Goal: Information Seeking & Learning: Learn about a topic

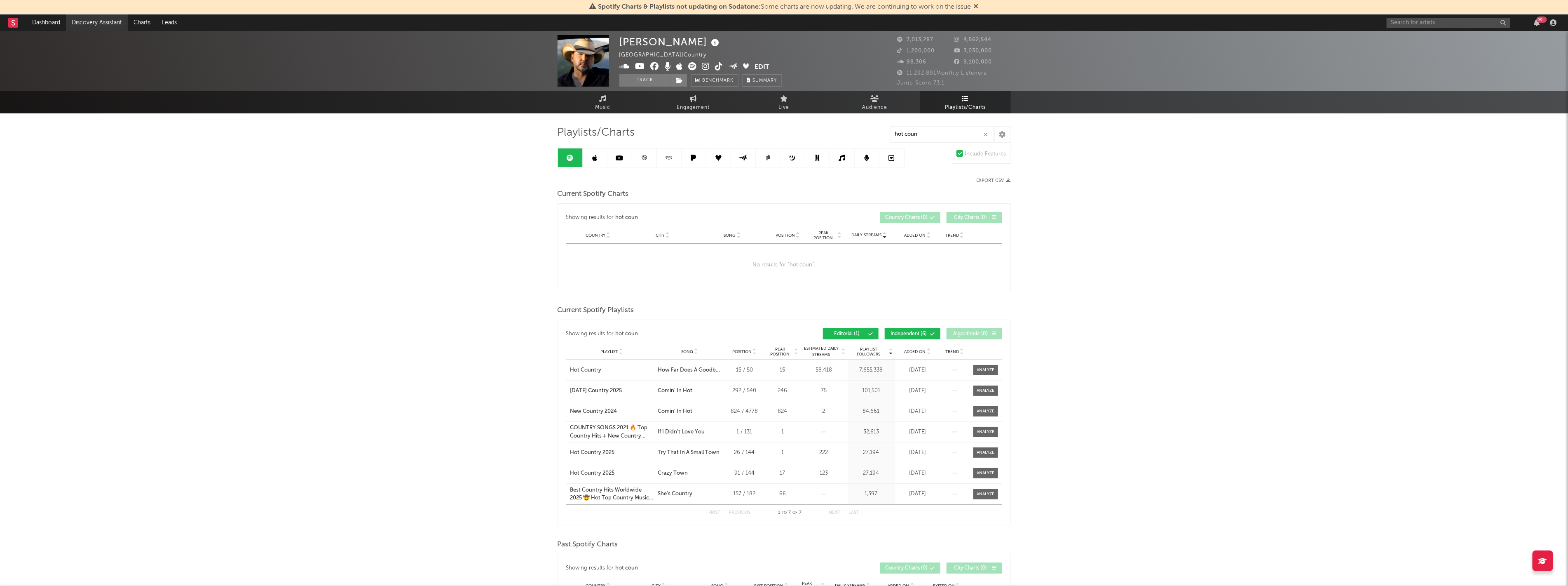
click at [92, 27] on link "Discovery Assistant" at bounding box center [97, 23] width 62 height 17
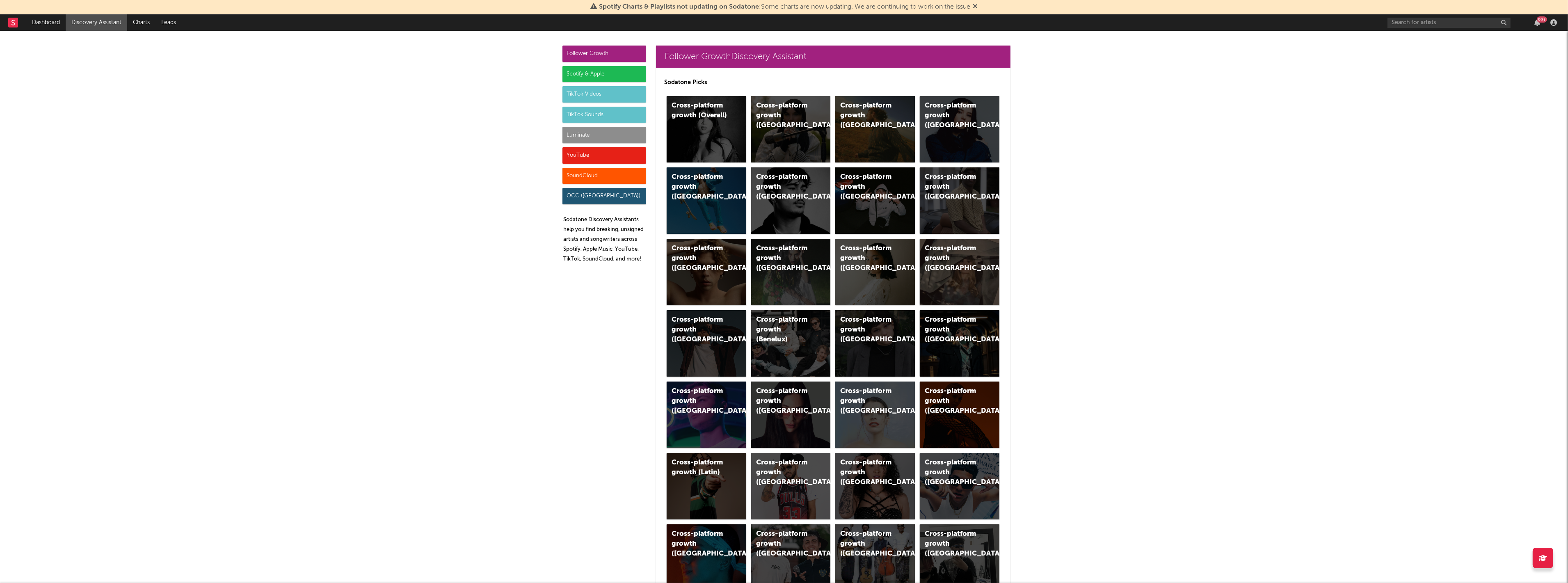
click at [593, 114] on div "TikTok Sounds" at bounding box center [604, 114] width 83 height 16
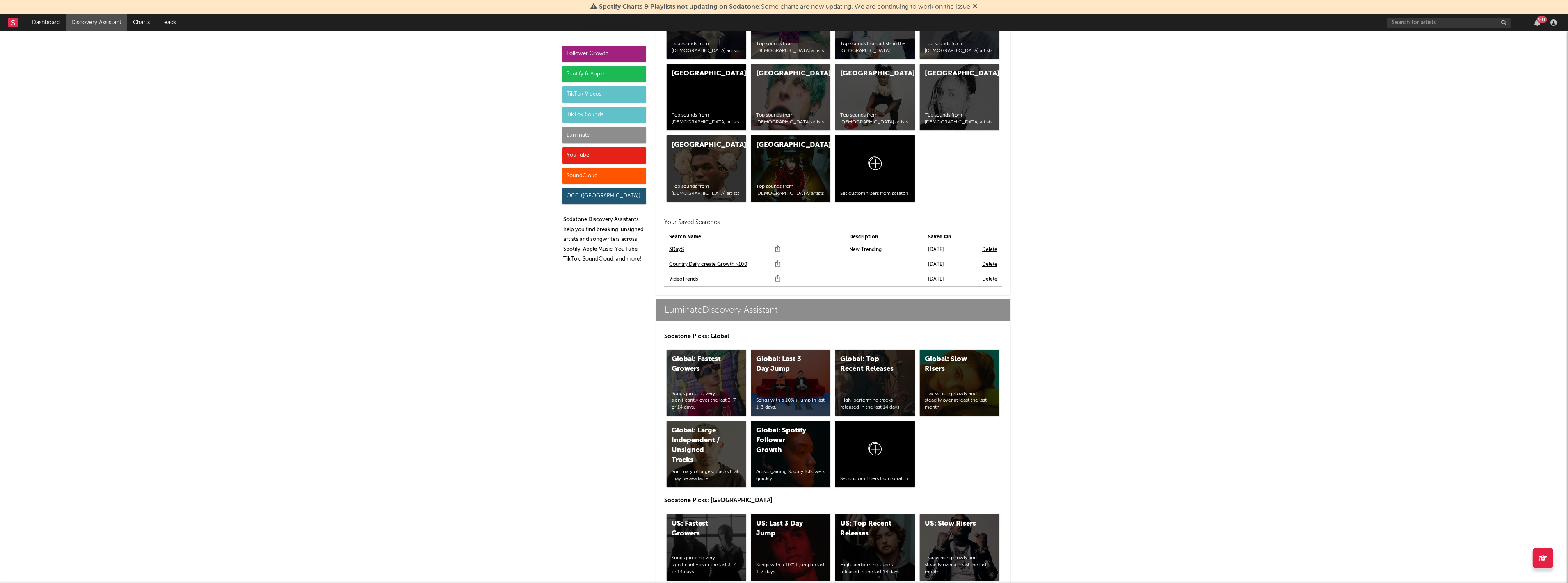
scroll to position [3497, 0]
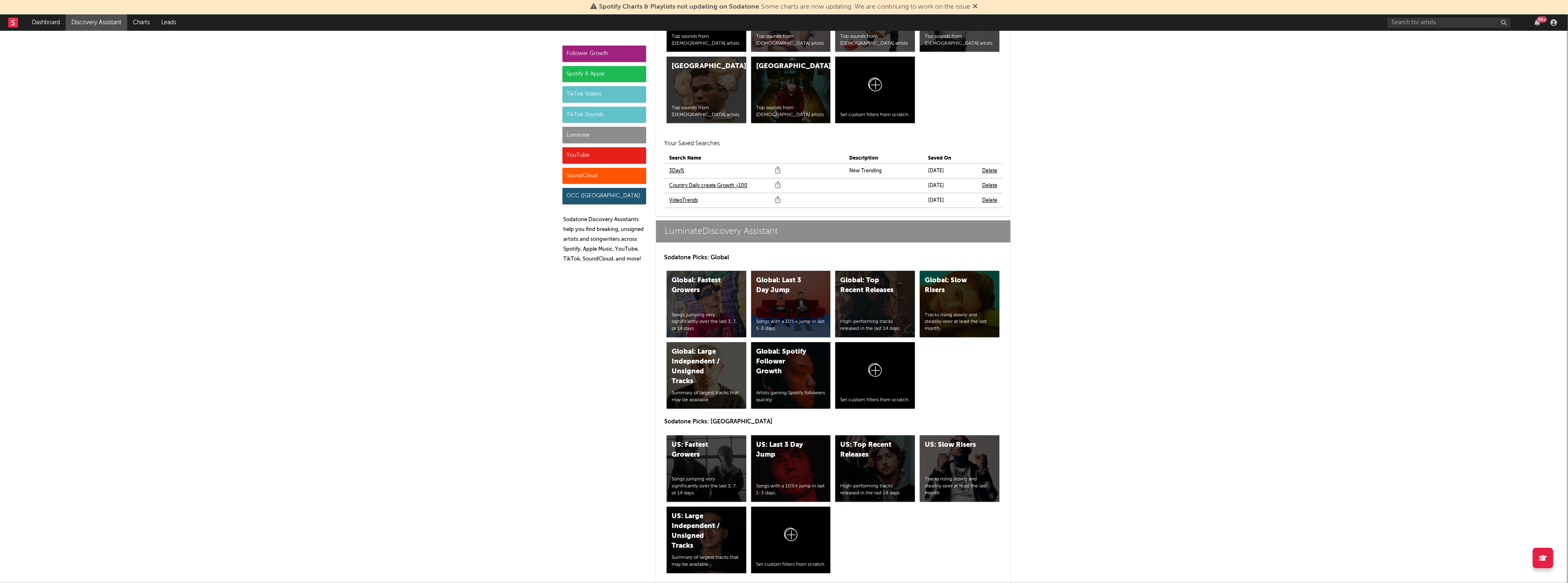
click at [669, 169] on link "3Day%" at bounding box center [676, 171] width 15 height 10
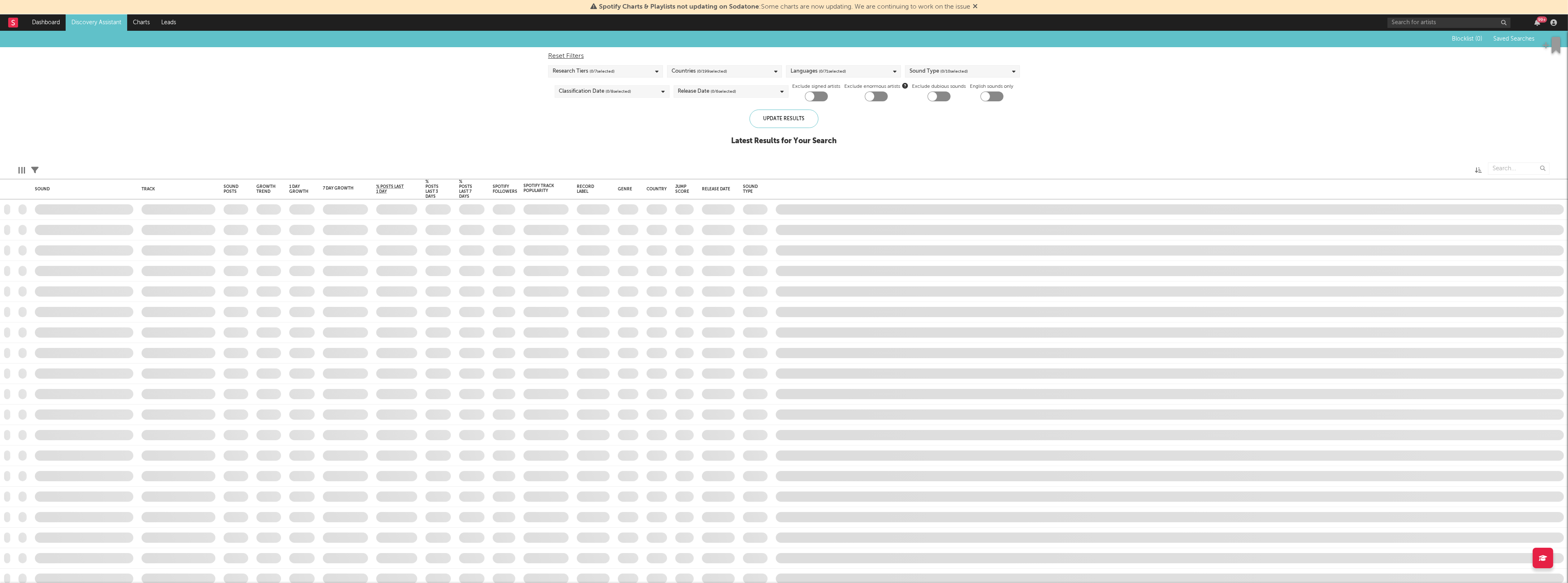
checkbox input "true"
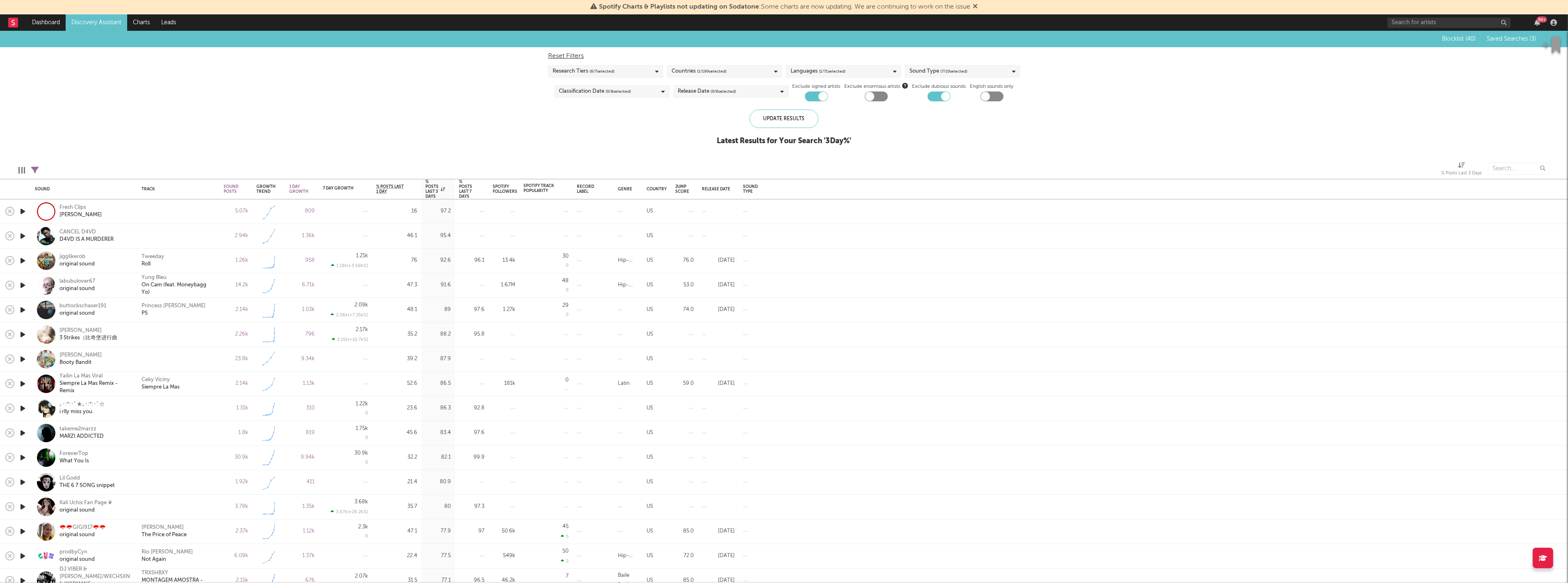
click at [19, 310] on icon "button" at bounding box center [23, 310] width 9 height 10
click at [21, 309] on icon "button" at bounding box center [22, 310] width 8 height 10
click at [21, 358] on icon "button" at bounding box center [23, 359] width 9 height 10
click at [21, 358] on icon "button" at bounding box center [22, 359] width 8 height 10
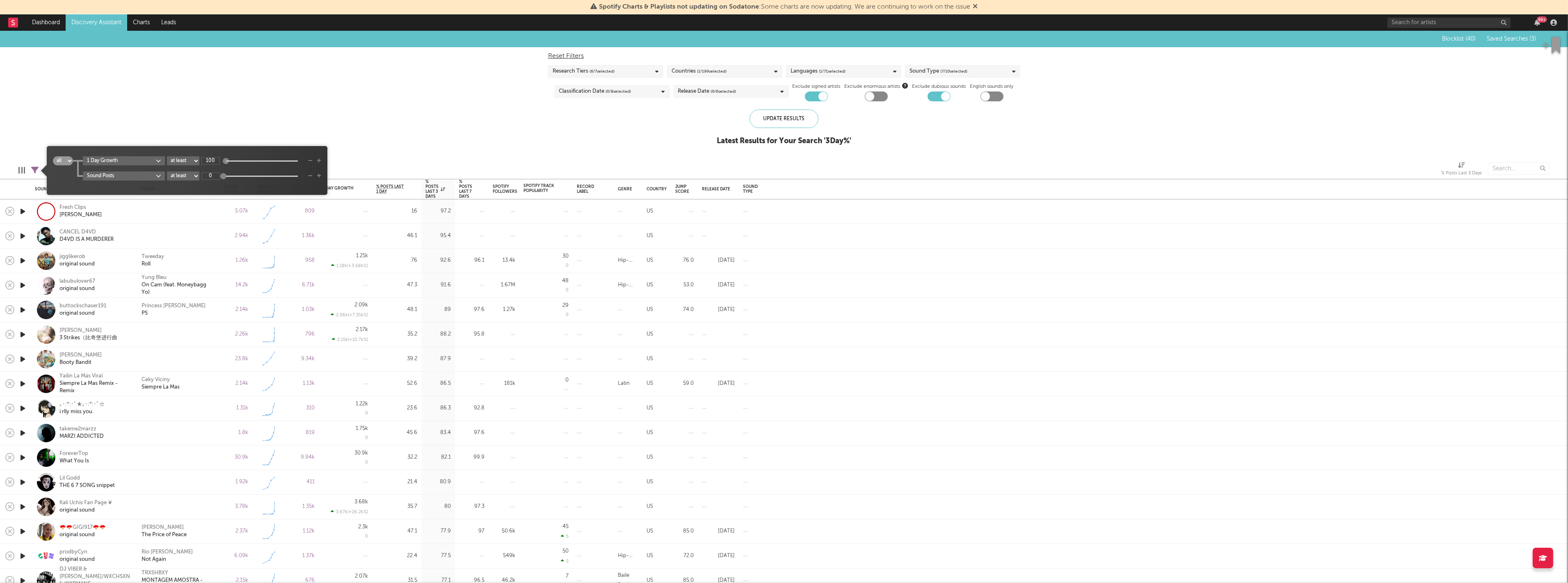
click at [35, 168] on icon at bounding box center [35, 170] width 7 height 7
click at [323, 111] on div "Blocklist ( 40 ) Saved Searches ( 3 ) Reset Filters Research Tiers ( 6 / 7 sele…" at bounding box center [784, 93] width 1568 height 124
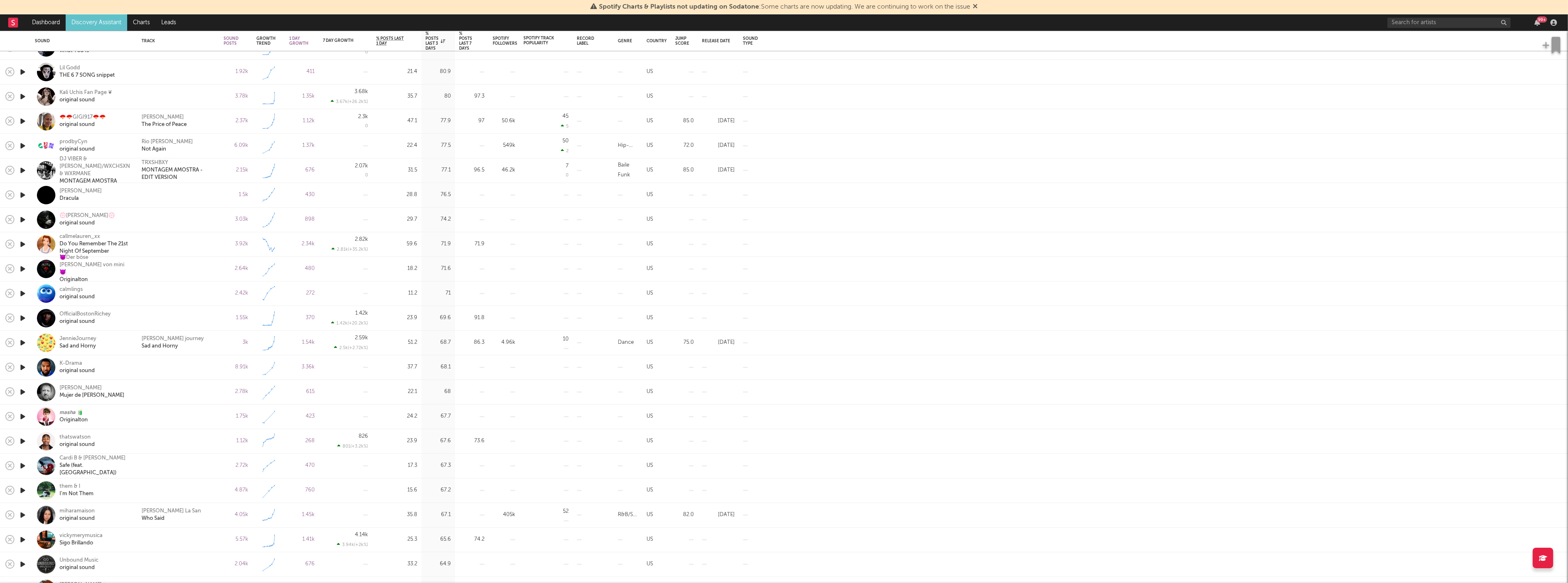
click at [22, 489] on icon "button" at bounding box center [23, 490] width 9 height 10
click at [68, 486] on div "them & I" at bounding box center [77, 486] width 34 height 7
click at [19, 490] on icon "button" at bounding box center [22, 490] width 8 height 10
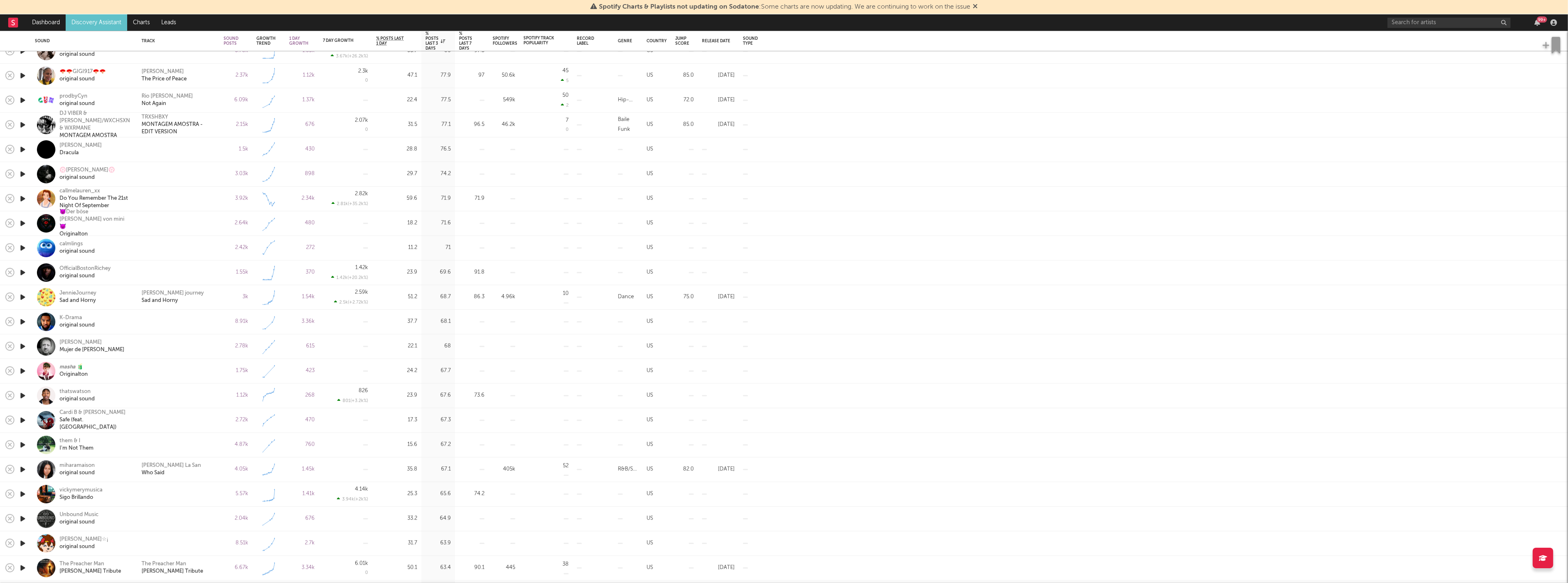
click at [22, 470] on icon "button" at bounding box center [23, 469] width 9 height 10
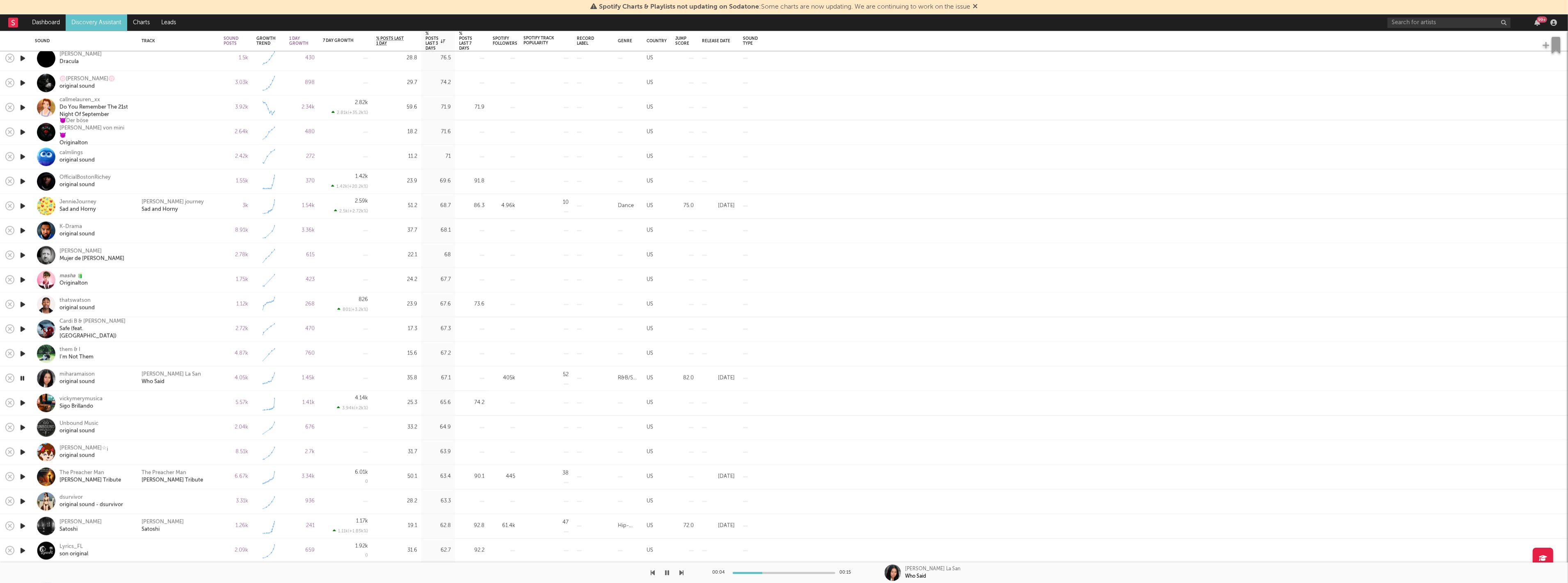
click at [21, 499] on icon "button" at bounding box center [23, 501] width 9 height 10
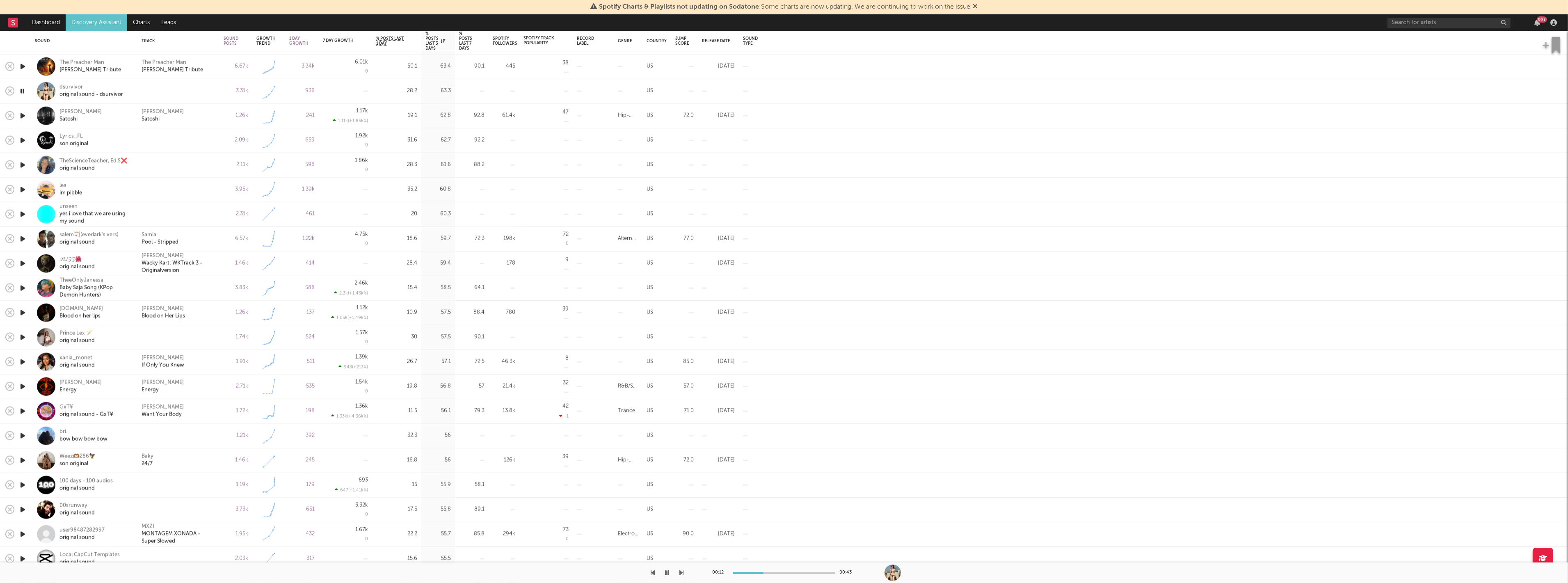
click at [23, 461] on icon "button" at bounding box center [23, 460] width 9 height 10
click at [19, 435] on icon "button" at bounding box center [23, 436] width 9 height 10
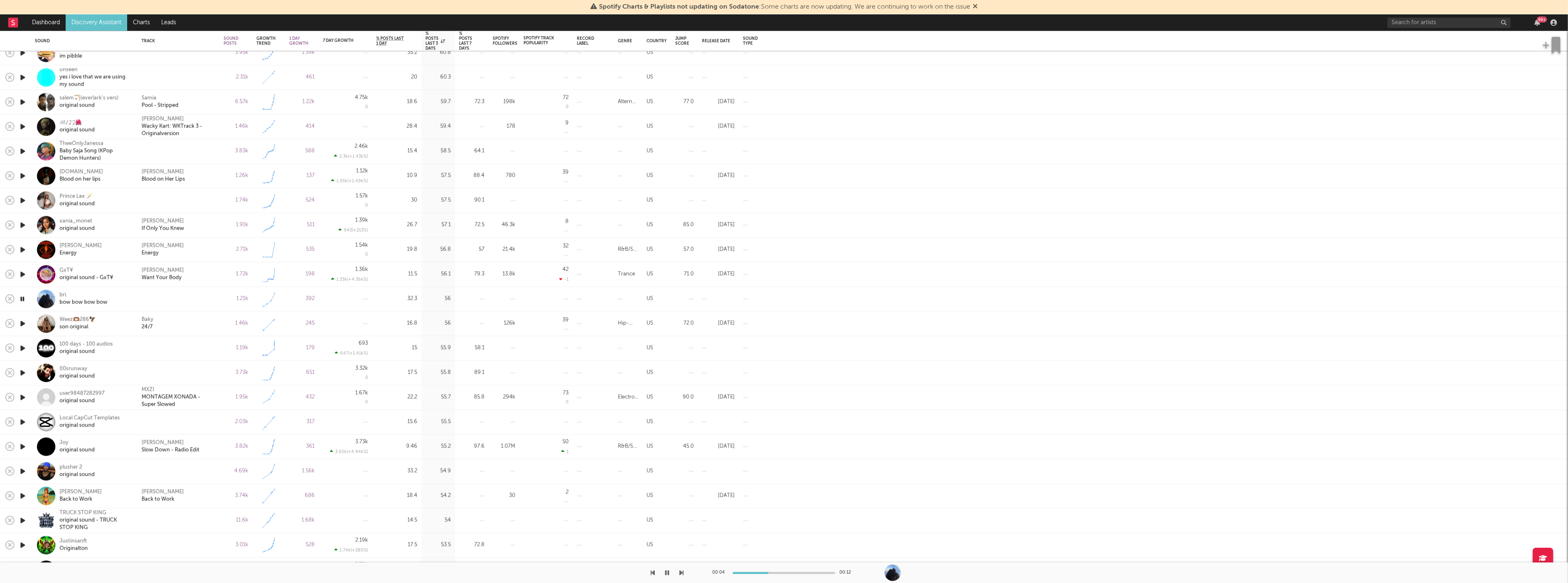
click at [24, 447] on icon "button" at bounding box center [23, 446] width 9 height 10
